Goal: Find specific page/section: Find specific page/section

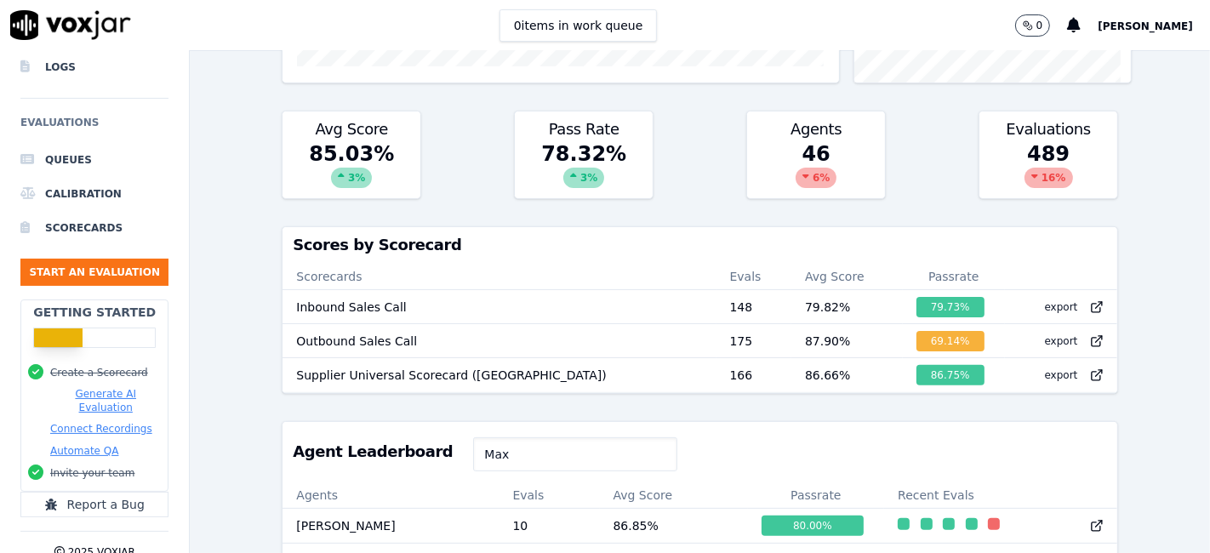
scroll to position [7, 0]
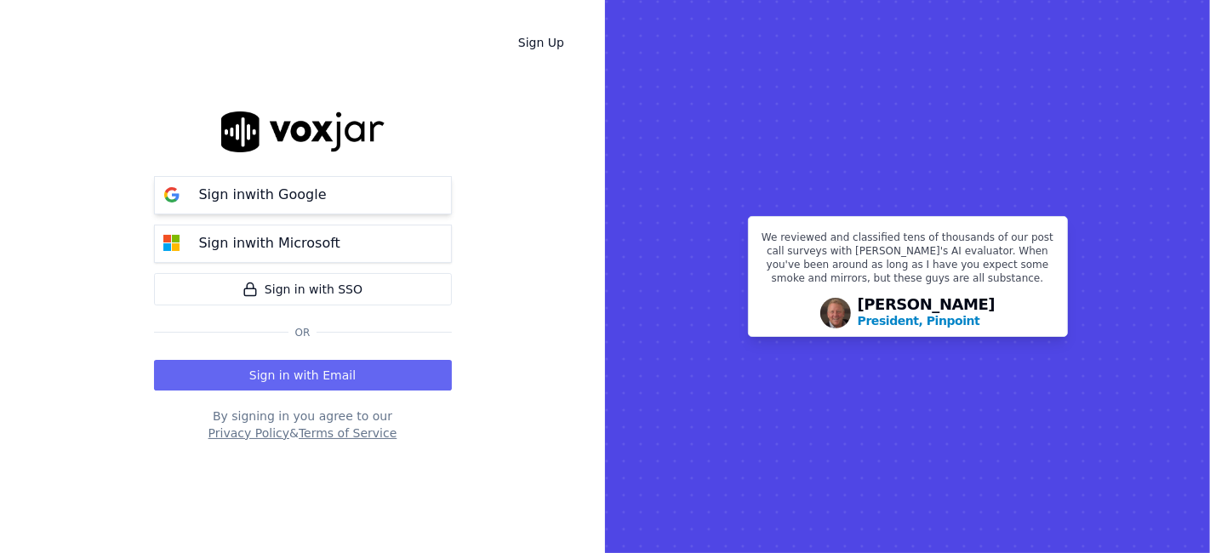
click at [271, 203] on p "Sign in with Google" at bounding box center [263, 195] width 128 height 20
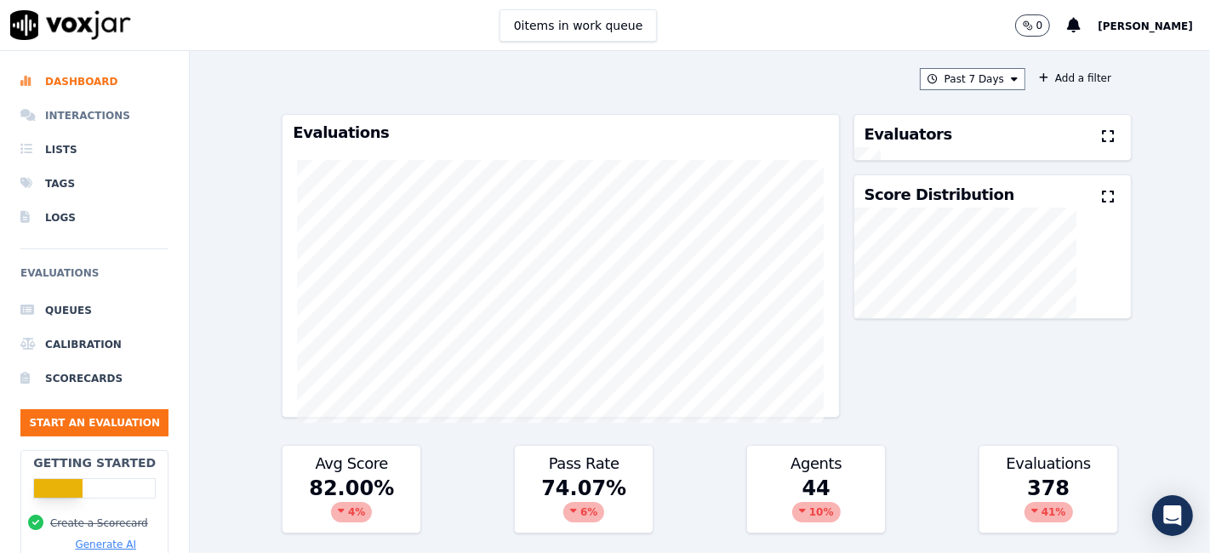
click at [76, 117] on li "Interactions" at bounding box center [94, 116] width 148 height 34
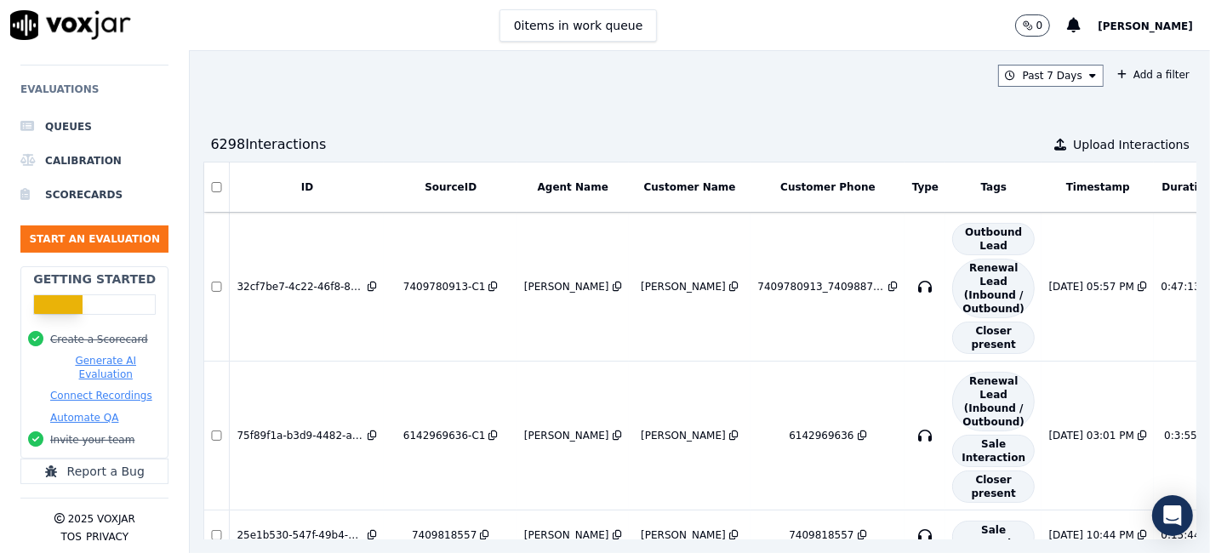
scroll to position [196, 0]
click at [65, 185] on li "Scorecards" at bounding box center [94, 195] width 148 height 34
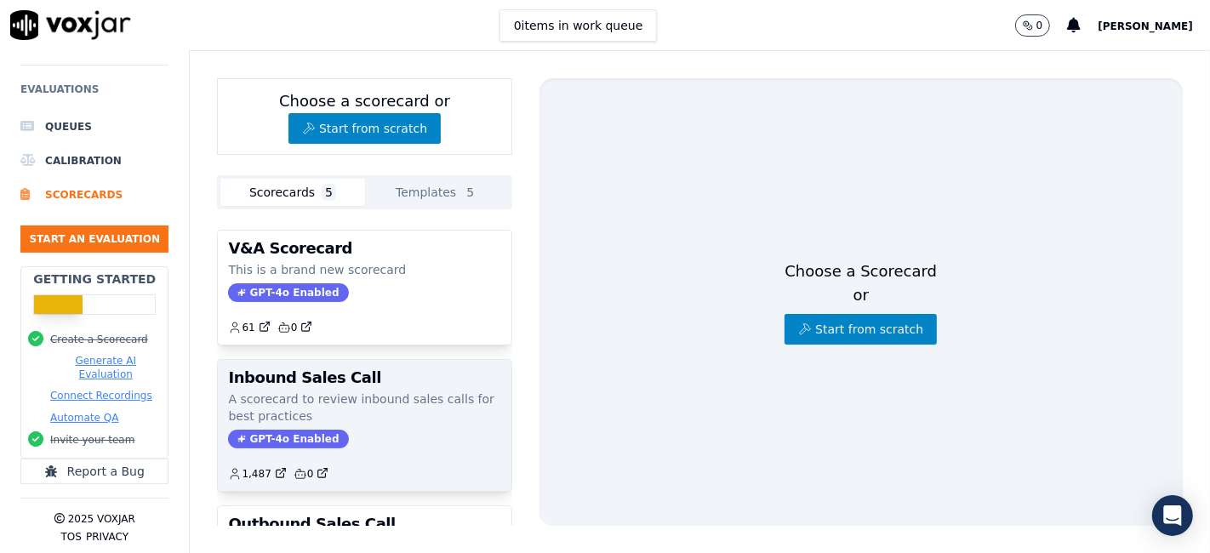
click at [324, 404] on p "A scorecard to review inbound sales calls for best practices" at bounding box center [364, 408] width 272 height 34
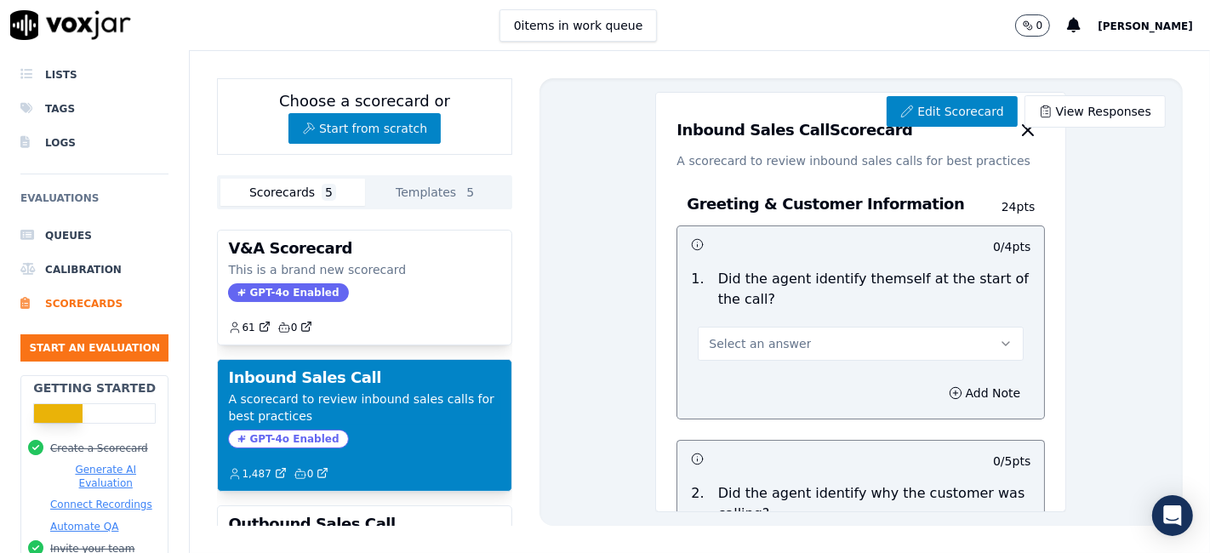
scroll to position [7, 0]
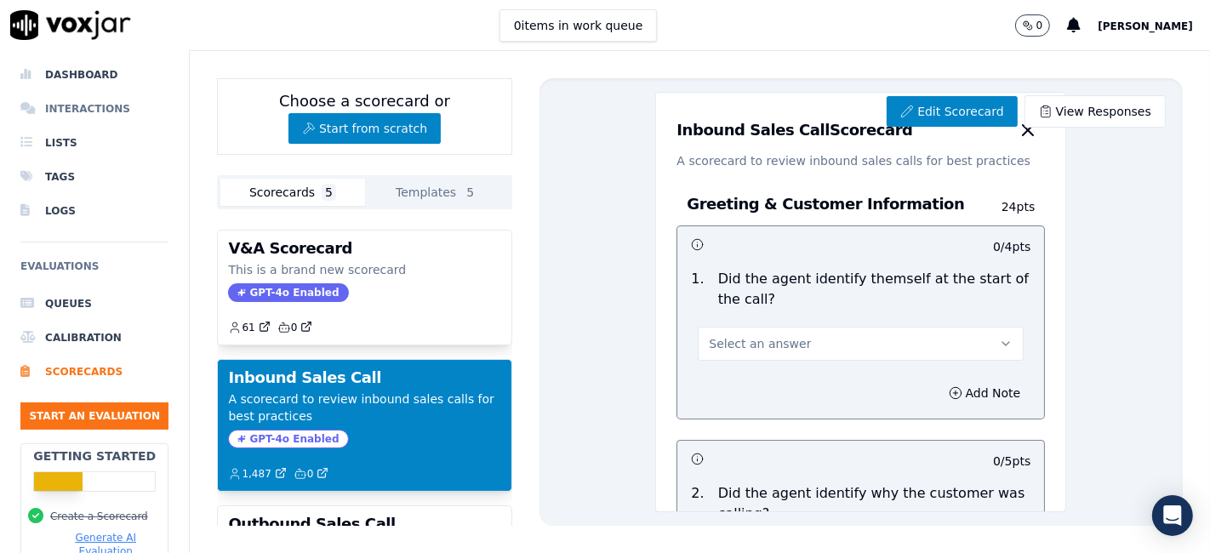
click at [80, 107] on li "Interactions" at bounding box center [94, 109] width 148 height 34
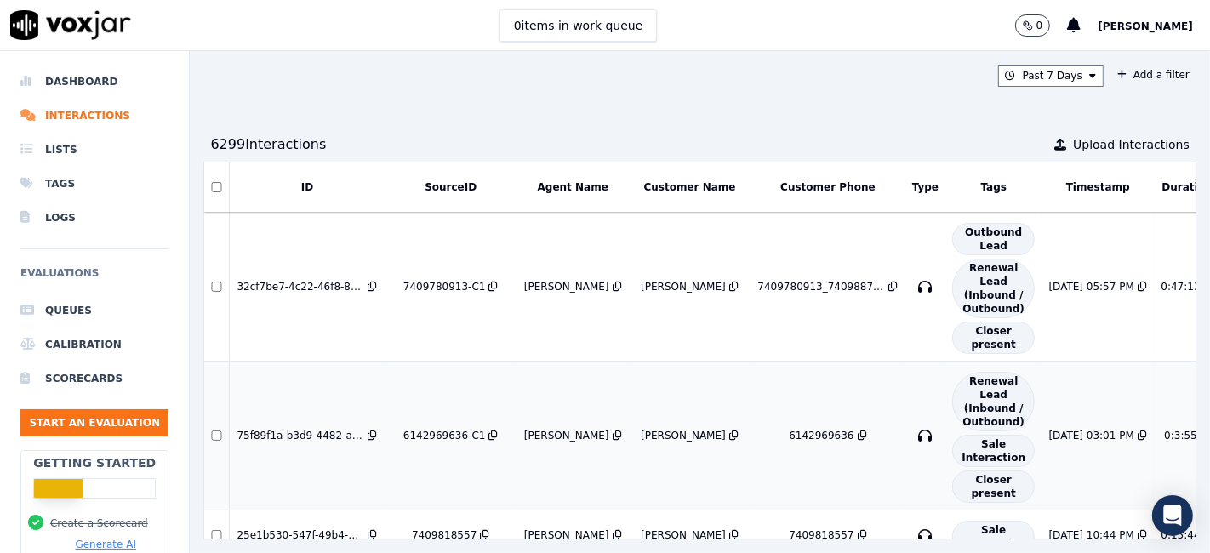
click at [547, 495] on td "Nolan Mahanta" at bounding box center [572, 436] width 111 height 149
